Goal: Information Seeking & Learning: Learn about a topic

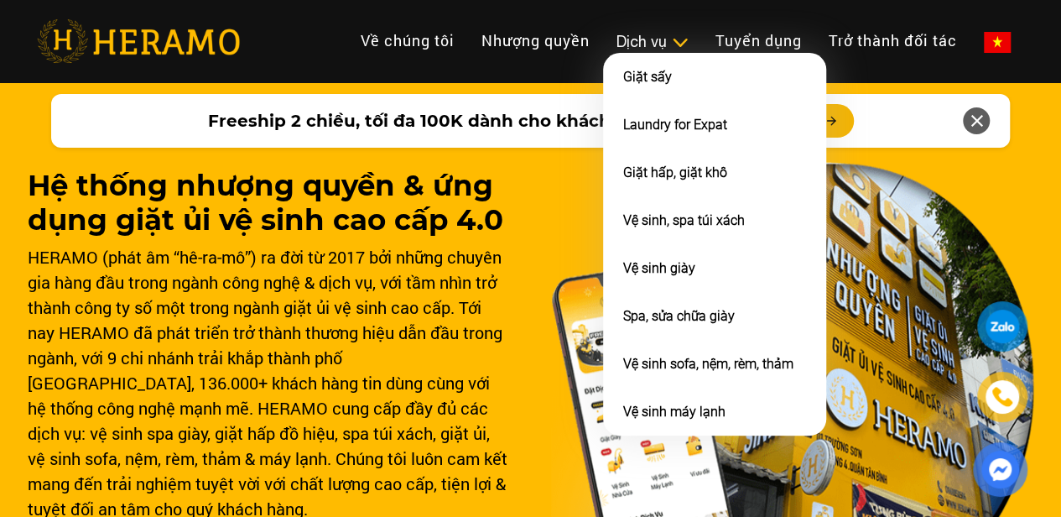
click at [616, 41] on div "Dịch vụ" at bounding box center [652, 41] width 72 height 23
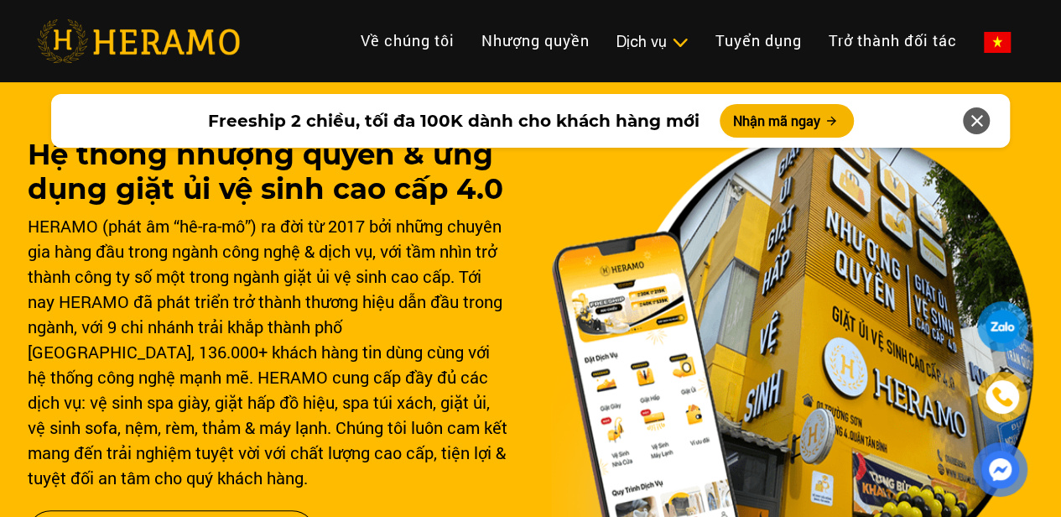
scroll to position [5, 0]
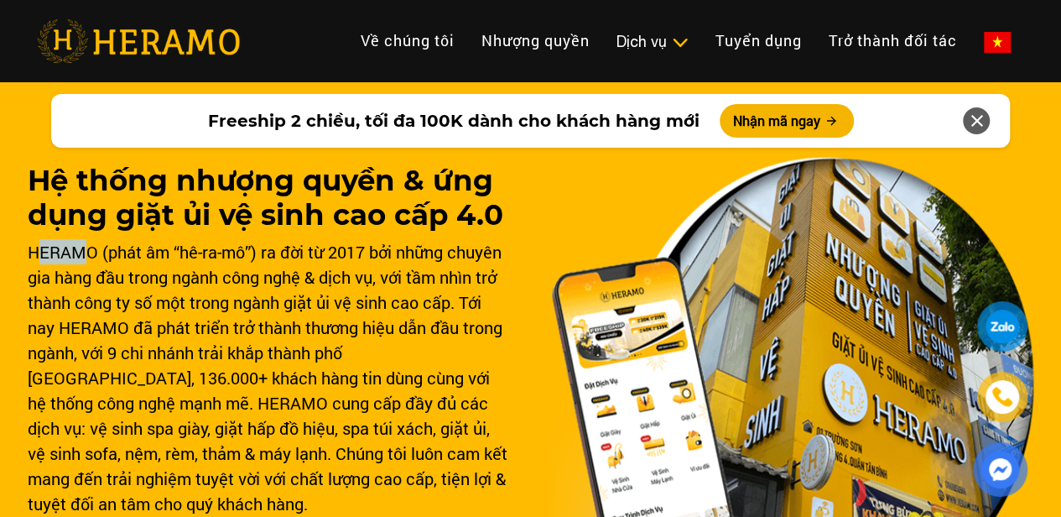
drag, startPoint x: 34, startPoint y: 249, endPoint x: 86, endPoint y: 259, distance: 53.0
click at [86, 259] on div "HERAMO (phát âm “hê-ra-mô”) ra đời từ 2017 bởi những chuyên gia hàng đầu trong …" at bounding box center [269, 377] width 483 height 277
drag, startPoint x: 173, startPoint y: 273, endPoint x: 272, endPoint y: 272, distance: 99.0
click at [272, 272] on div "HERAMO (phát âm “hê-ra-mô”) ra đời từ 2017 bởi những chuyên gia hàng đầu trong …" at bounding box center [269, 377] width 483 height 277
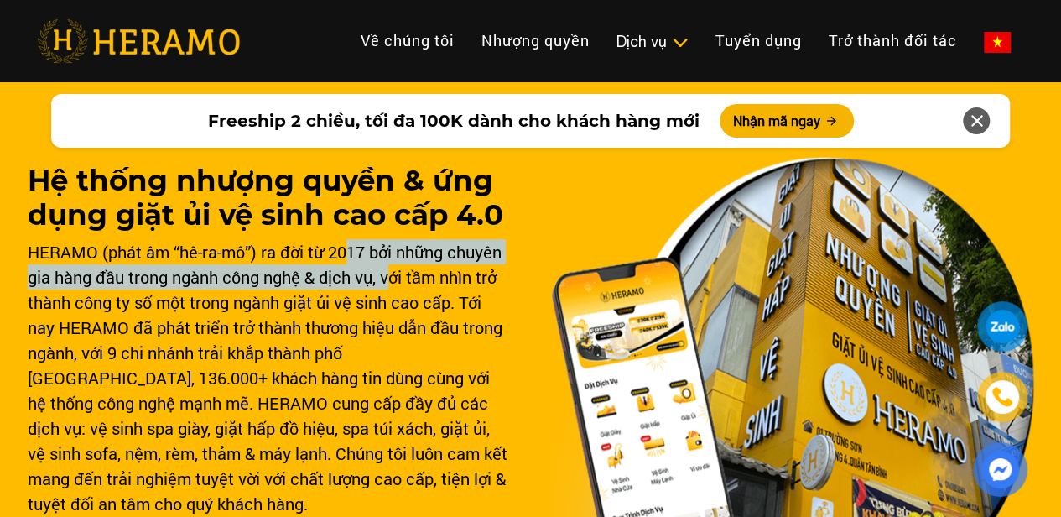
click at [394, 266] on div "HERAMO (phát âm “hê-ra-mô”) ra đời từ 2017 bởi những chuyên gia hàng đầu trong …" at bounding box center [269, 377] width 483 height 277
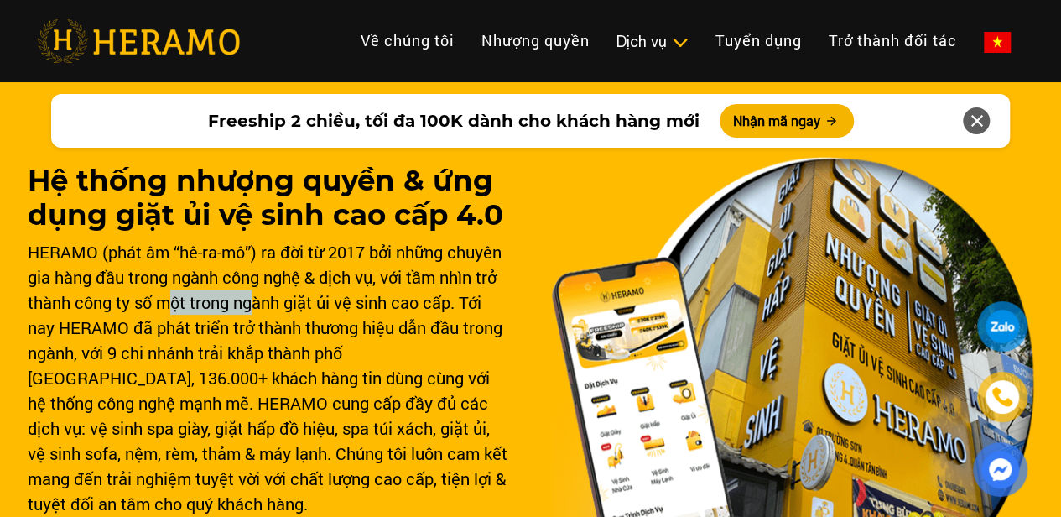
drag, startPoint x: 178, startPoint y: 293, endPoint x: 254, endPoint y: 310, distance: 78.3
click at [254, 310] on div "HERAMO (phát âm “hê-ra-mô”) ra đời từ 2017 bởi những chuyên gia hàng đầu trong …" at bounding box center [269, 377] width 483 height 277
drag, startPoint x: 218, startPoint y: 323, endPoint x: 248, endPoint y: 328, distance: 30.6
click at [247, 328] on div "HERAMO (phát âm “hê-ra-mô”) ra đời từ 2017 bởi những chuyên gia hàng đầu trong …" at bounding box center [269, 377] width 483 height 277
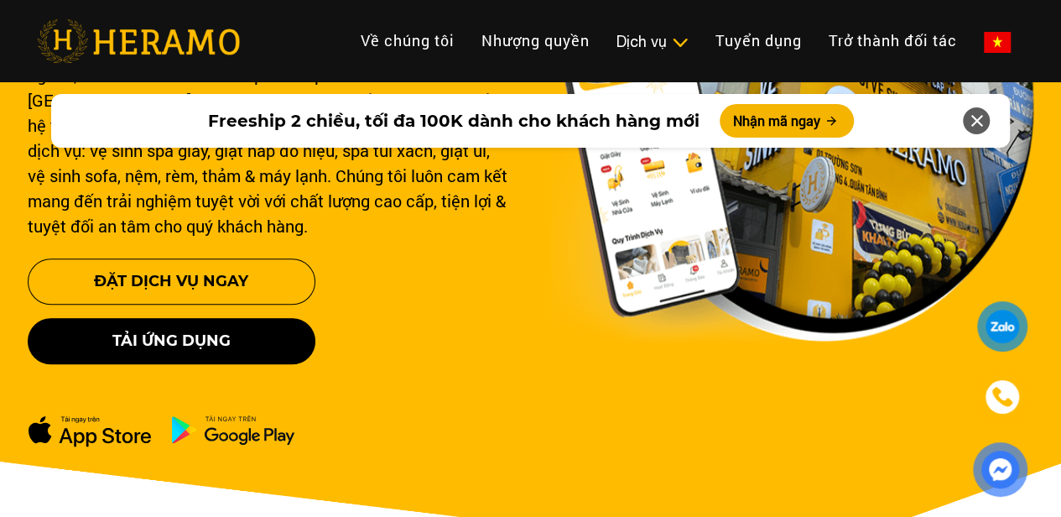
scroll to position [341, 0]
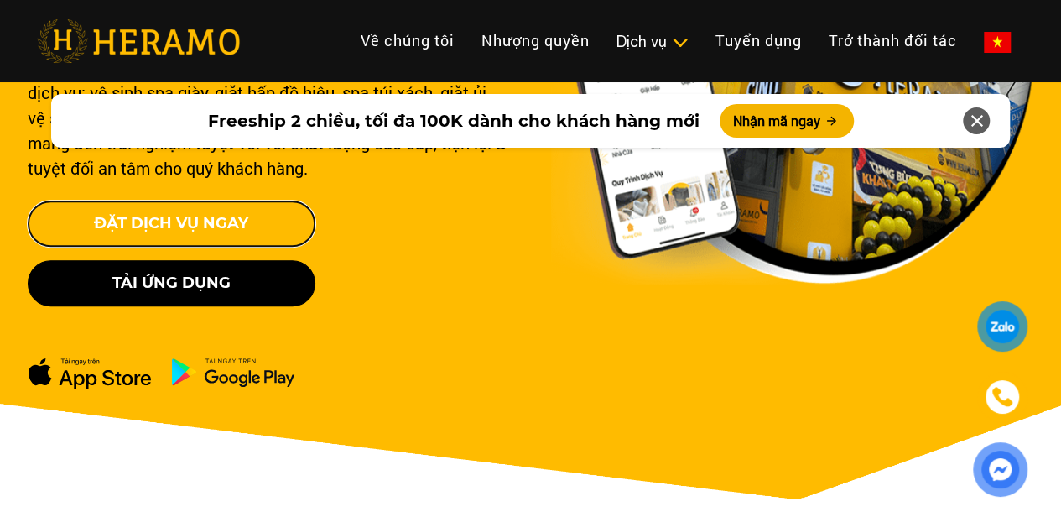
click at [278, 219] on button "Đặt Dịch Vụ Ngay" at bounding box center [172, 223] width 288 height 46
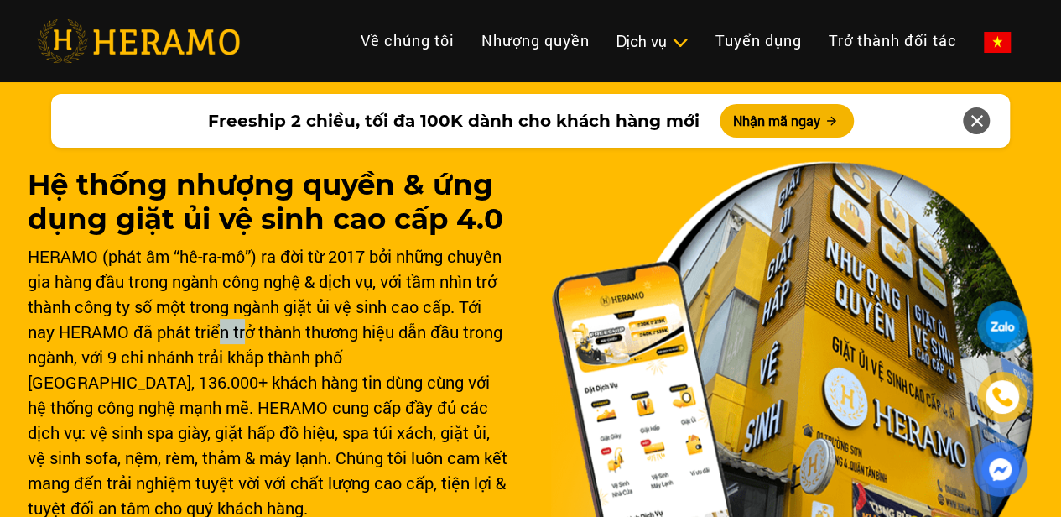
scroll to position [0, 0]
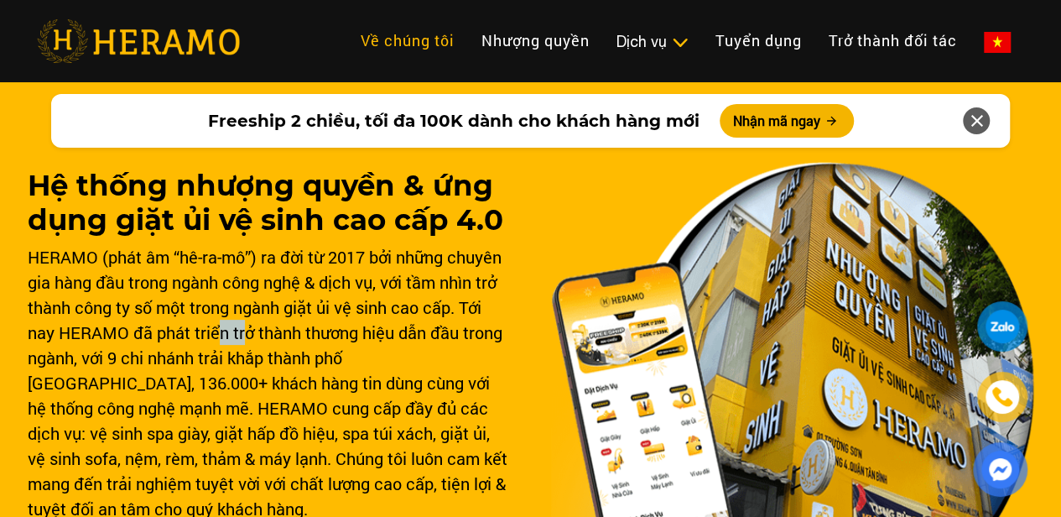
click at [347, 41] on link "Về chúng tôi" at bounding box center [407, 41] width 121 height 36
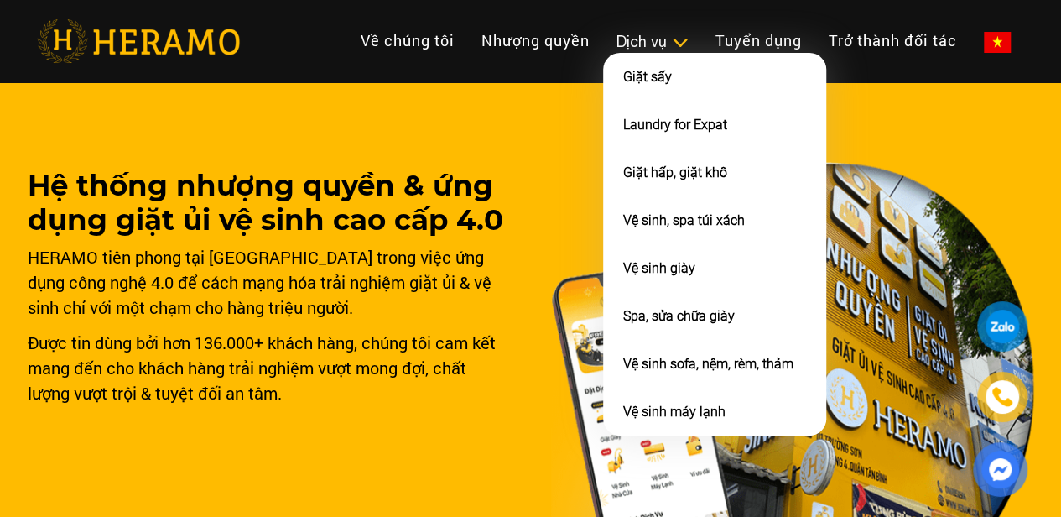
click at [616, 39] on div "Dịch vụ" at bounding box center [652, 41] width 72 height 23
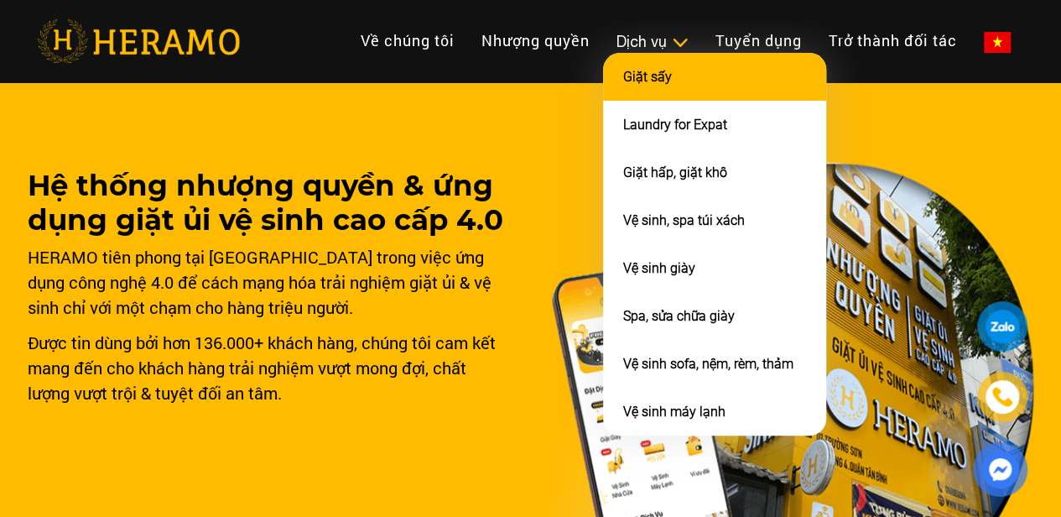
click at [603, 96] on li "Giặt sấy" at bounding box center [714, 77] width 223 height 48
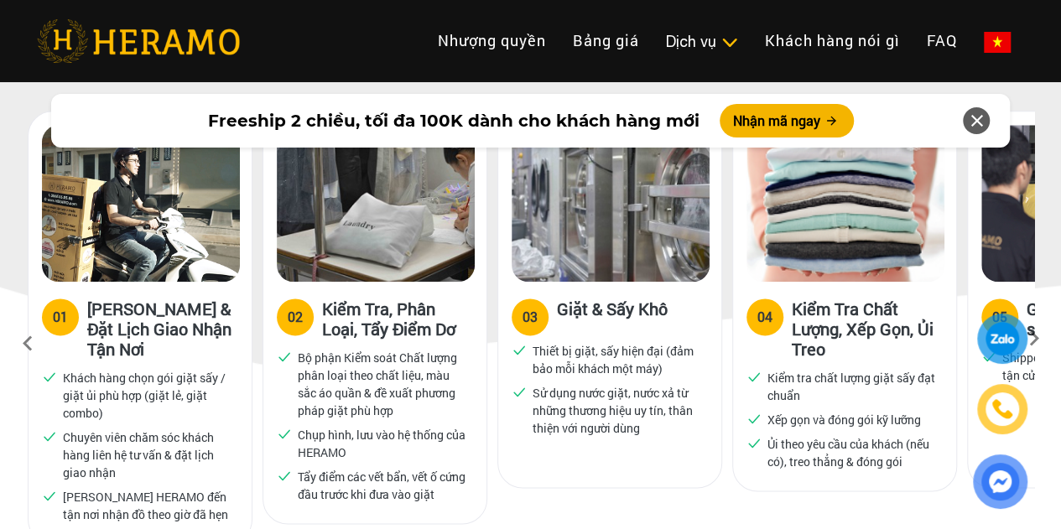
scroll to position [923, 0]
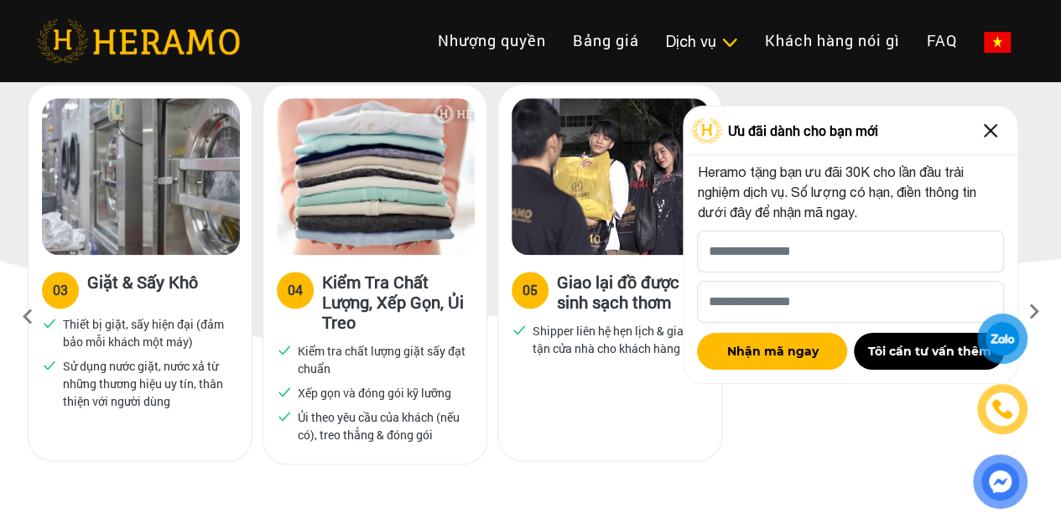
click at [993, 137] on img at bounding box center [990, 130] width 27 height 27
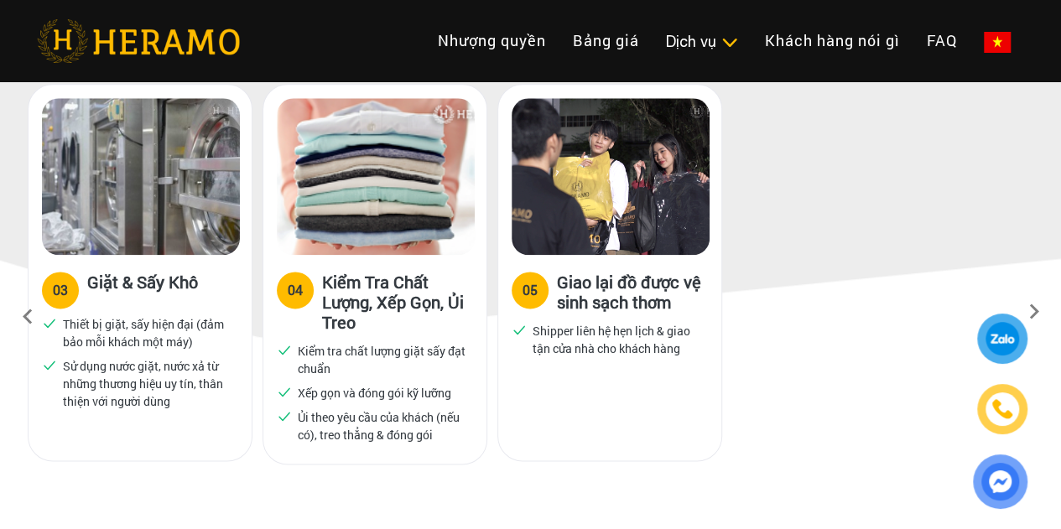
click at [1033, 312] on icon at bounding box center [1034, 317] width 30 height 11
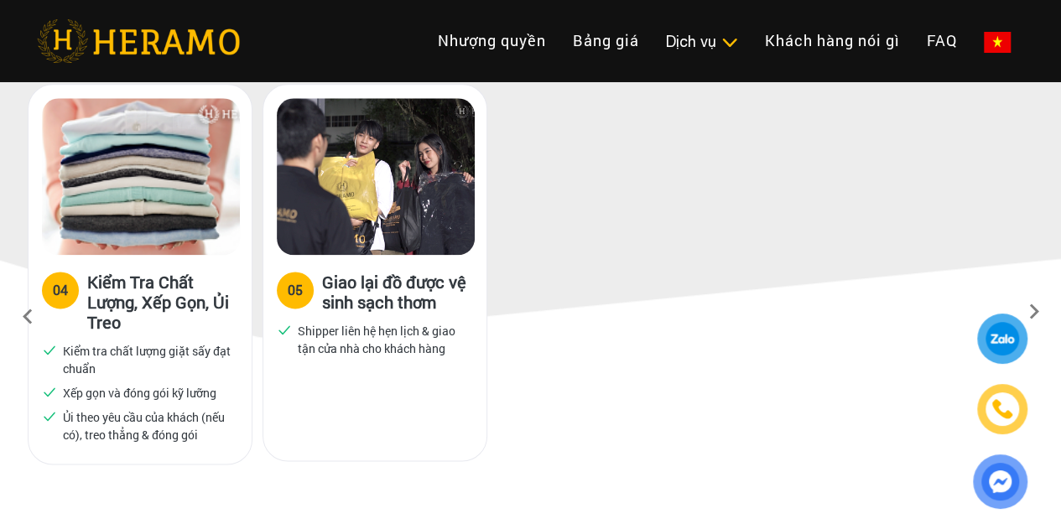
click at [342, 322] on p "Shipper liên hệ hẹn lịch & giao tận cửa nhà cho khách hàng" at bounding box center [382, 339] width 169 height 35
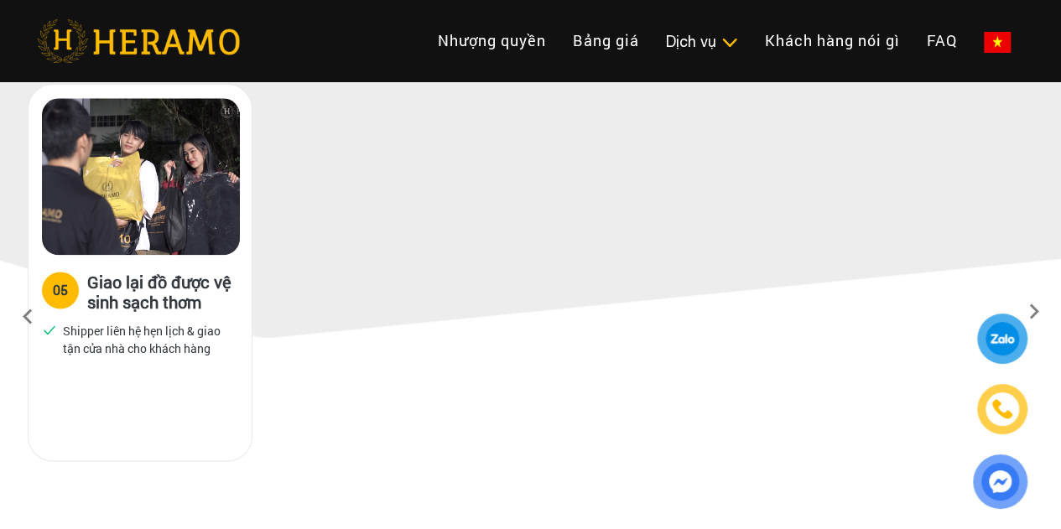
click at [25, 294] on icon at bounding box center [28, 316] width 30 height 45
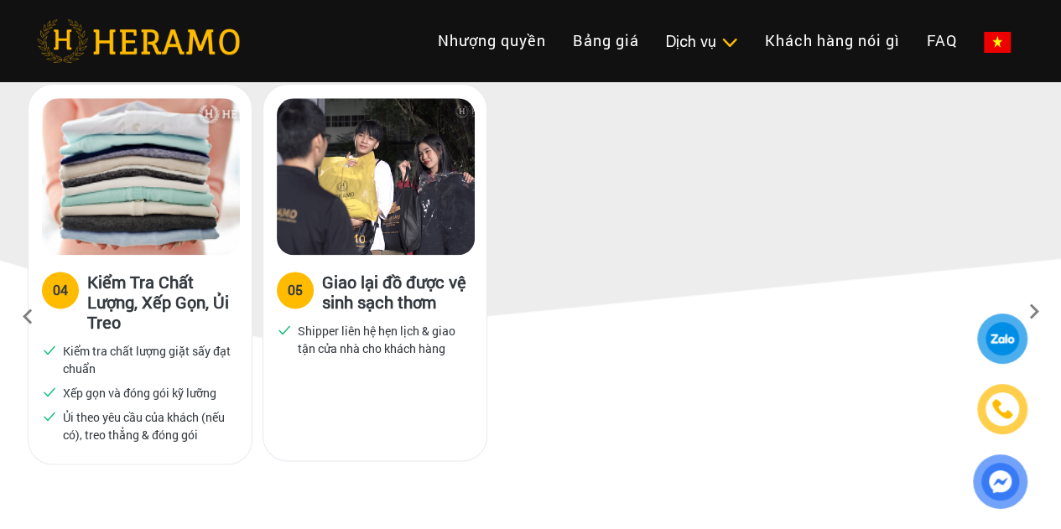
click at [25, 294] on icon at bounding box center [28, 316] width 30 height 45
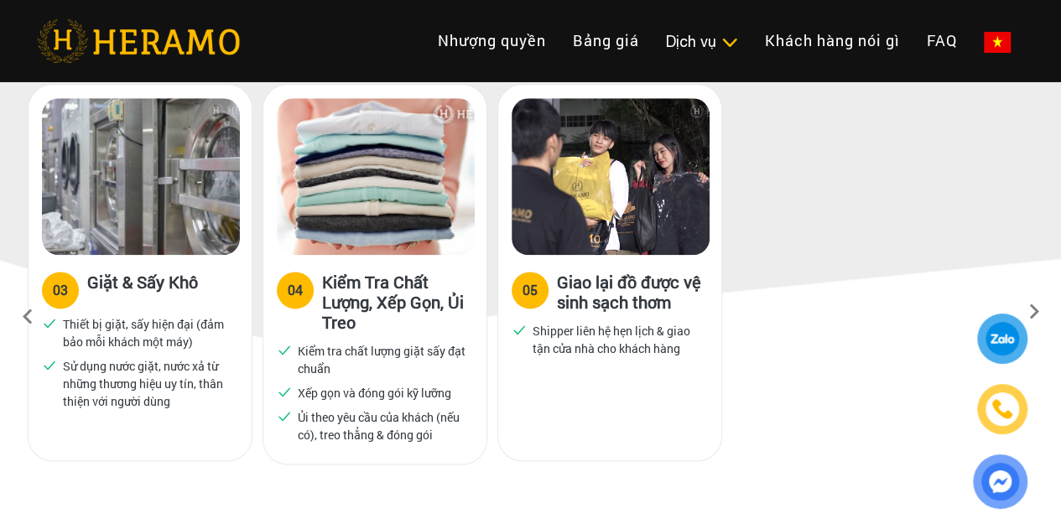
click at [25, 294] on icon at bounding box center [28, 316] width 30 height 45
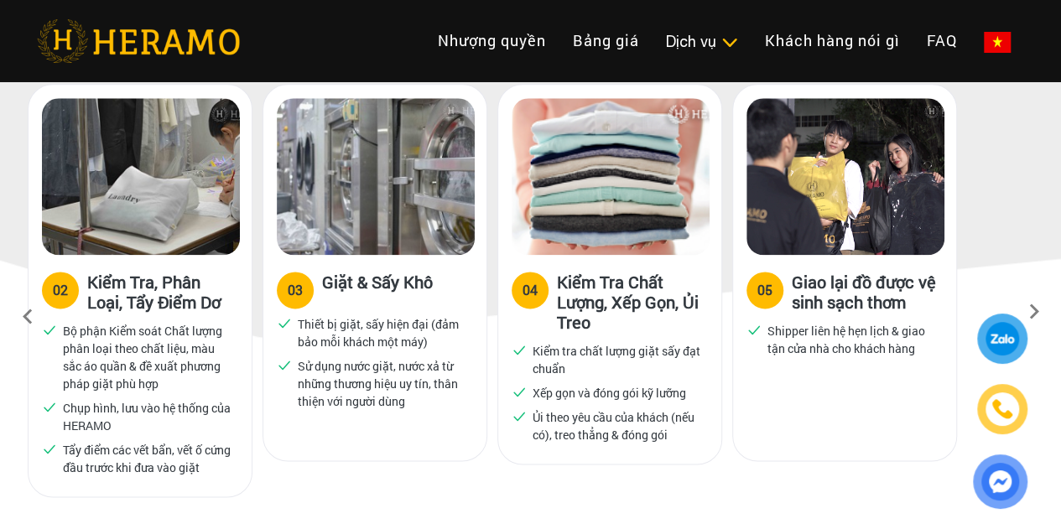
click at [25, 294] on icon at bounding box center [28, 316] width 30 height 45
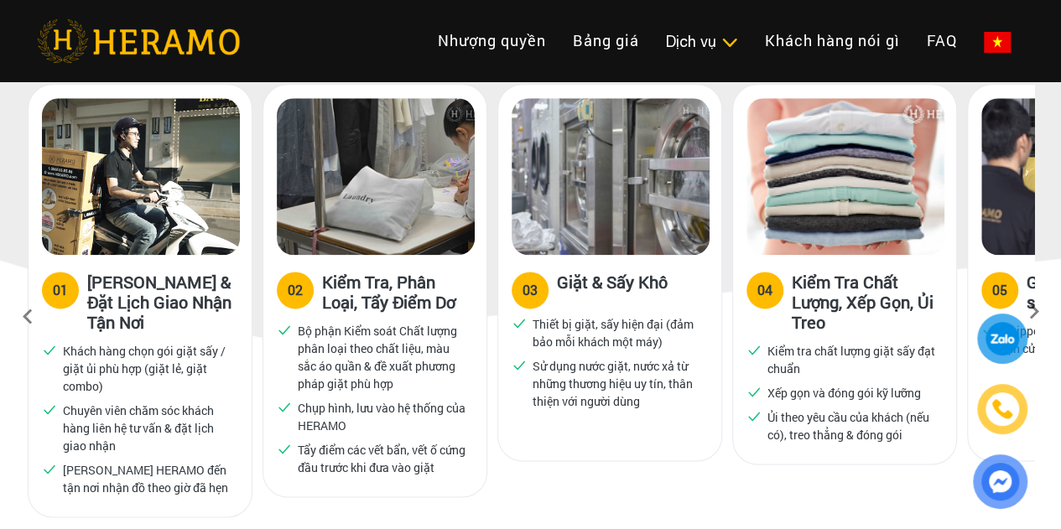
click at [32, 294] on icon at bounding box center [28, 316] width 30 height 45
click at [30, 294] on icon at bounding box center [28, 316] width 30 height 45
click at [751, 45] on link "Khách hàng nói gì" at bounding box center [832, 41] width 162 height 36
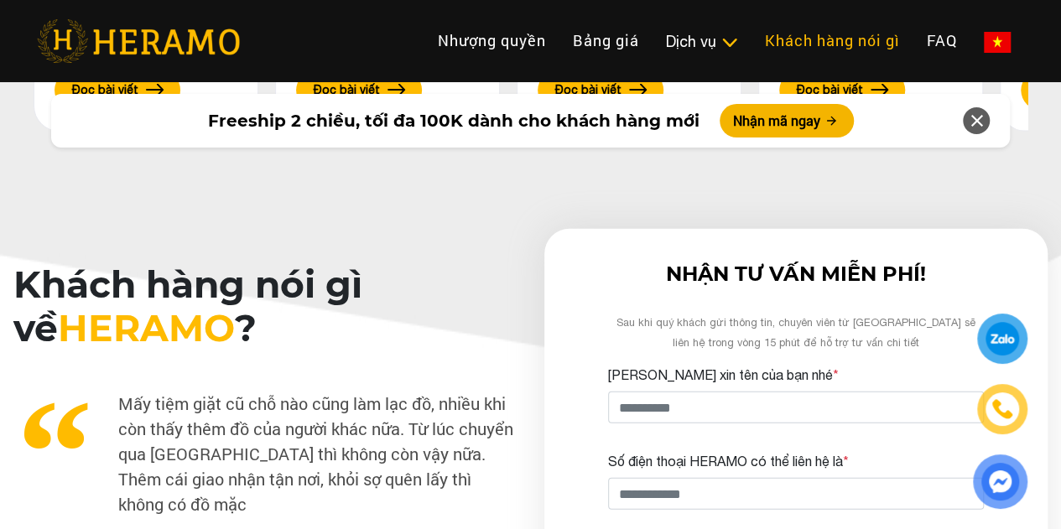
scroll to position [5036, 0]
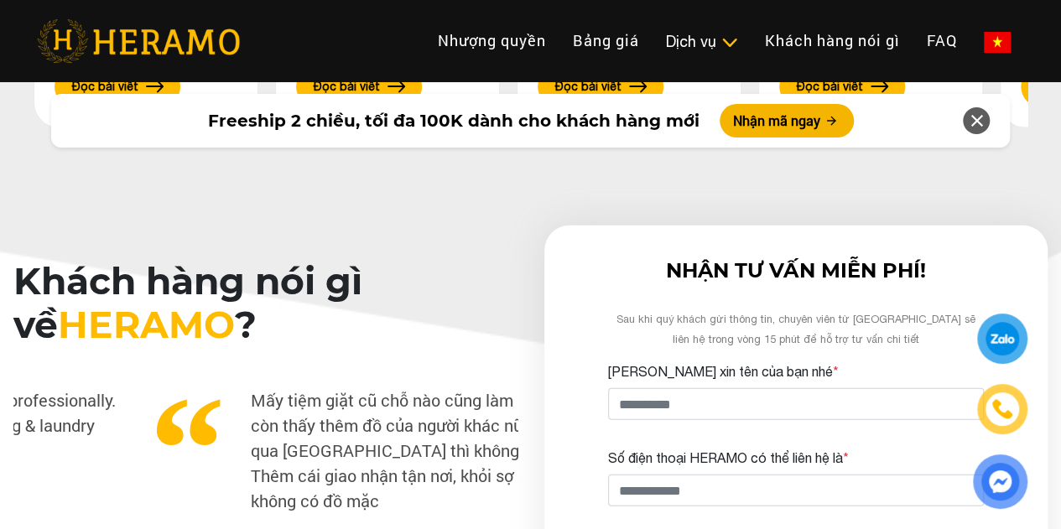
drag, startPoint x: 126, startPoint y: 230, endPoint x: 258, endPoint y: 233, distance: 132.6
click at [258, 387] on p "Mấy tiệm giặt cũ chỗ nào cũng làm lạc đồ, nhiều khi còn thấy thêm đồ của người …" at bounding box center [397, 450] width 503 height 126
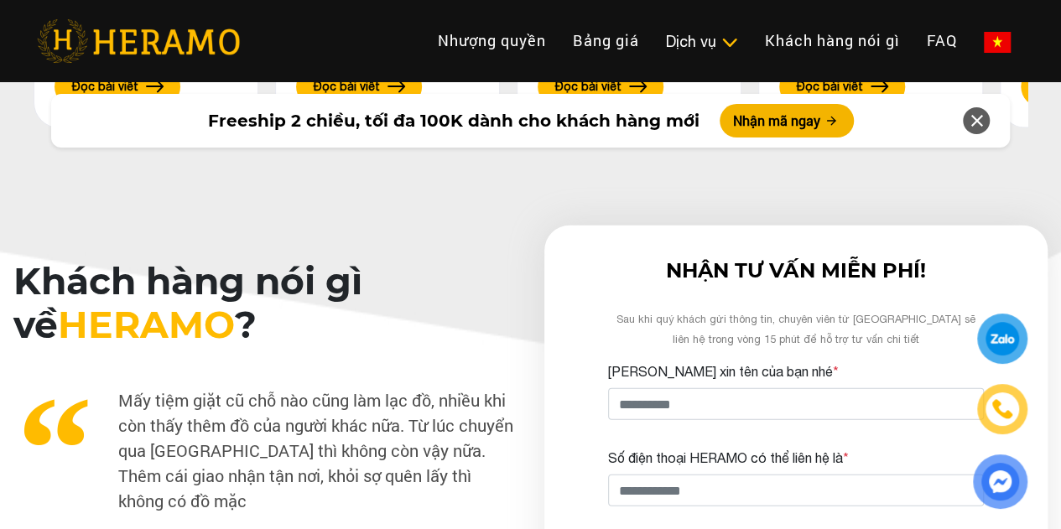
drag, startPoint x: 255, startPoint y: 266, endPoint x: 50, endPoint y: 269, distance: 204.7
click at [50, 379] on div "Excellent service, staff are trained professionally. This shop provides the bes…" at bounding box center [265, 483] width 504 height 208
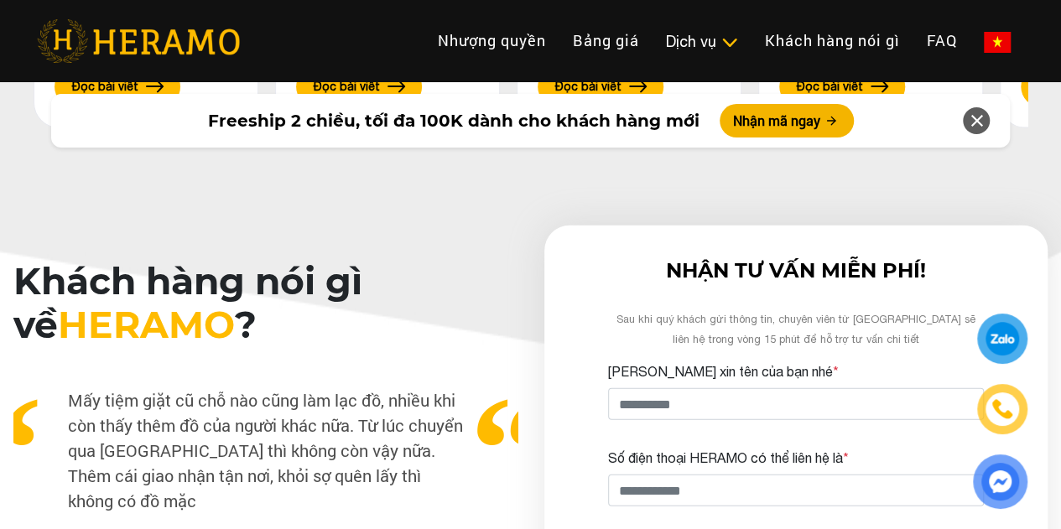
drag, startPoint x: 238, startPoint y: 273, endPoint x: 70, endPoint y: 285, distance: 168.2
click at [74, 379] on div "Excellent service, staff are trained professionally. This shop provides the bes…" at bounding box center [265, 483] width 504 height 208
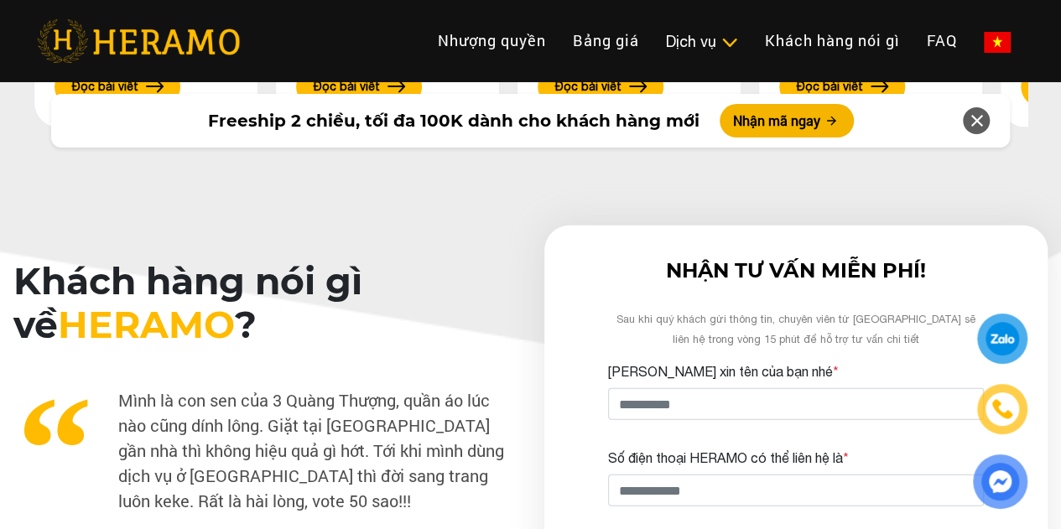
drag, startPoint x: 388, startPoint y: 270, endPoint x: 203, endPoint y: 278, distance: 185.5
click at [203, 387] on p "Mình là con sen của 3 Quàng Thượng, quần áo lúc nào cũng dính lông. Giặt tại [G…" at bounding box center [264, 450] width 503 height 126
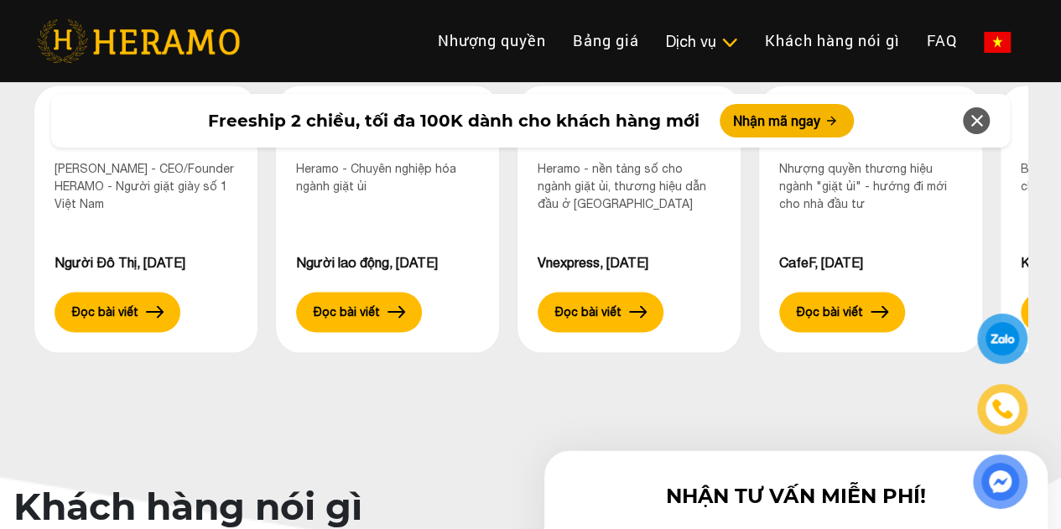
scroll to position [4784, 0]
